Goal: Navigation & Orientation: Find specific page/section

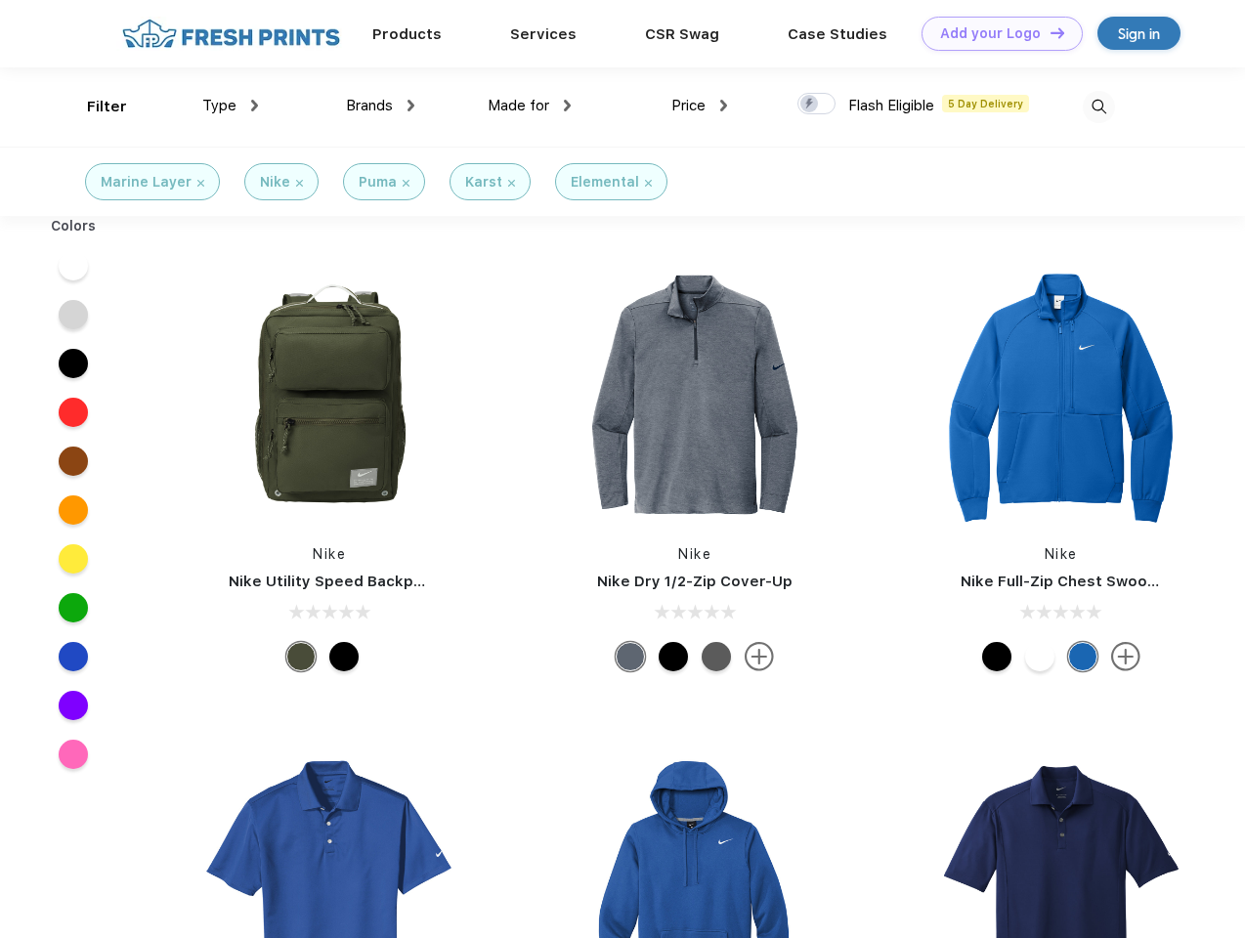
scroll to position [1, 0]
click at [994, 33] on link "Add your Logo Design Tool" at bounding box center [1001, 34] width 161 height 34
click at [0, 0] on div "Design Tool" at bounding box center [0, 0] width 0 height 0
click at [1048, 32] on link "Add your Logo Design Tool" at bounding box center [1001, 34] width 161 height 34
click at [94, 106] on div "Filter" at bounding box center [107, 107] width 40 height 22
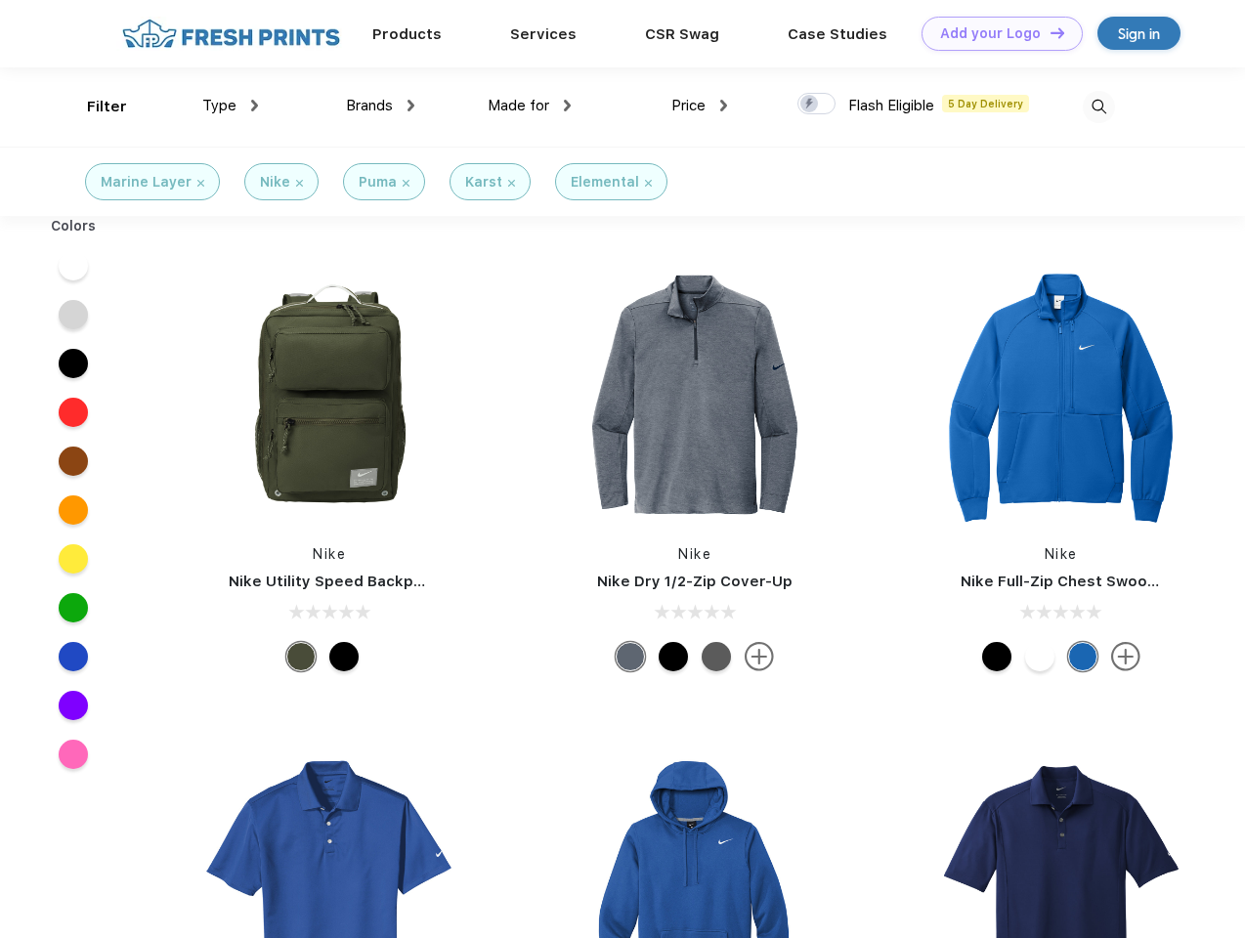
click at [231, 106] on span "Type" at bounding box center [219, 106] width 34 height 18
click at [380, 106] on span "Brands" at bounding box center [369, 106] width 47 height 18
click at [529, 106] on span "Made for" at bounding box center [518, 106] width 62 height 18
click at [699, 106] on span "Price" at bounding box center [688, 106] width 34 height 18
click at [817, 105] on div at bounding box center [816, 103] width 38 height 21
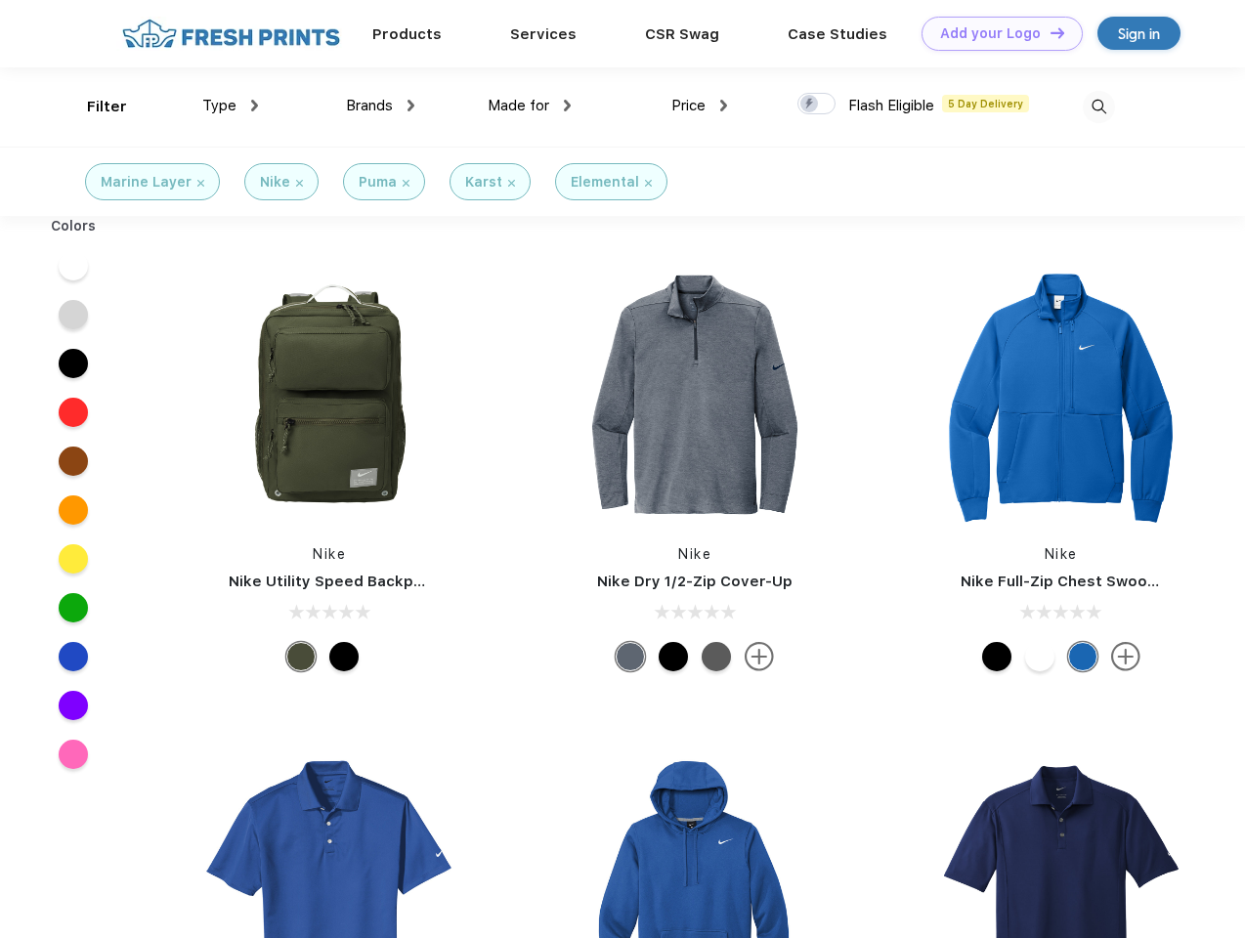
click at [810, 105] on input "checkbox" at bounding box center [803, 98] width 13 height 13
click at [1098, 106] on img at bounding box center [1098, 107] width 32 height 32
